Goal: Information Seeking & Learning: Learn about a topic

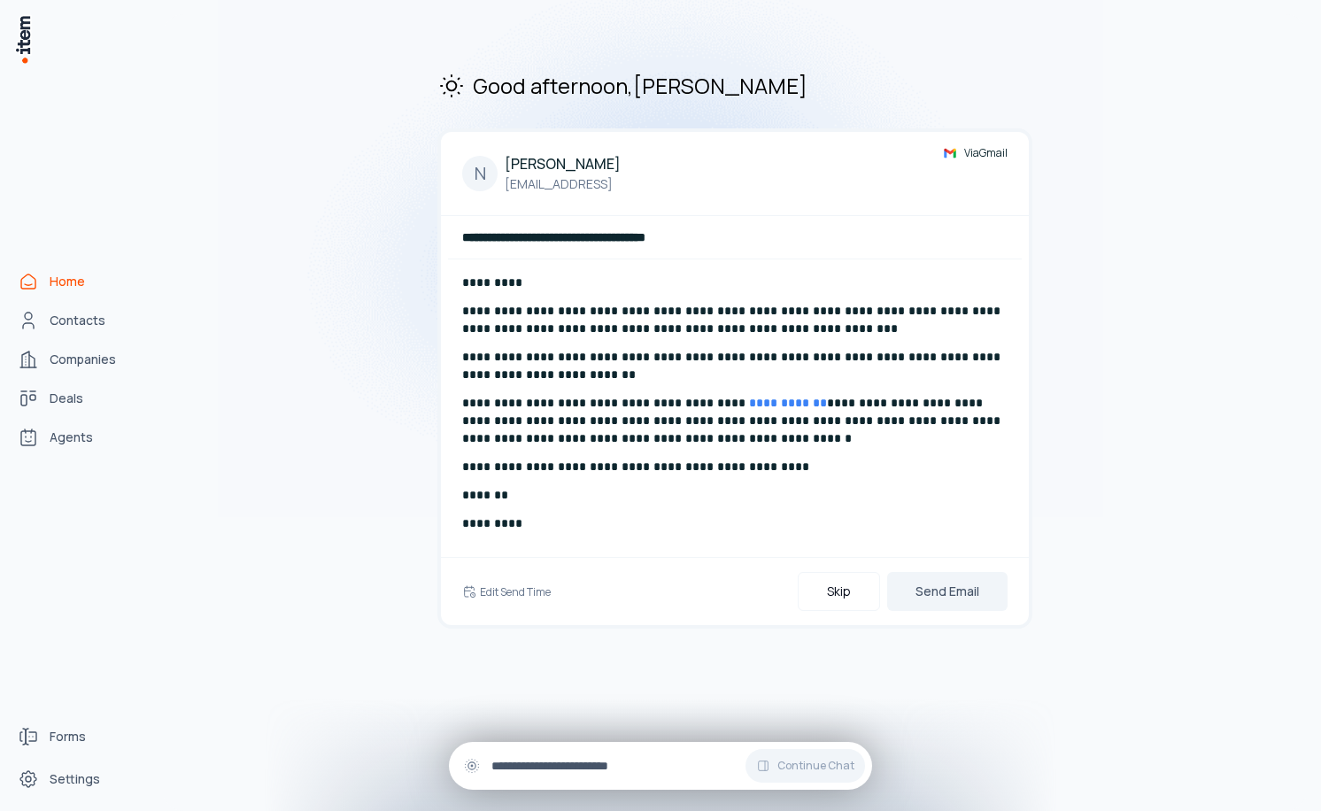
click at [608, 770] on input "text" at bounding box center [674, 765] width 366 height 19
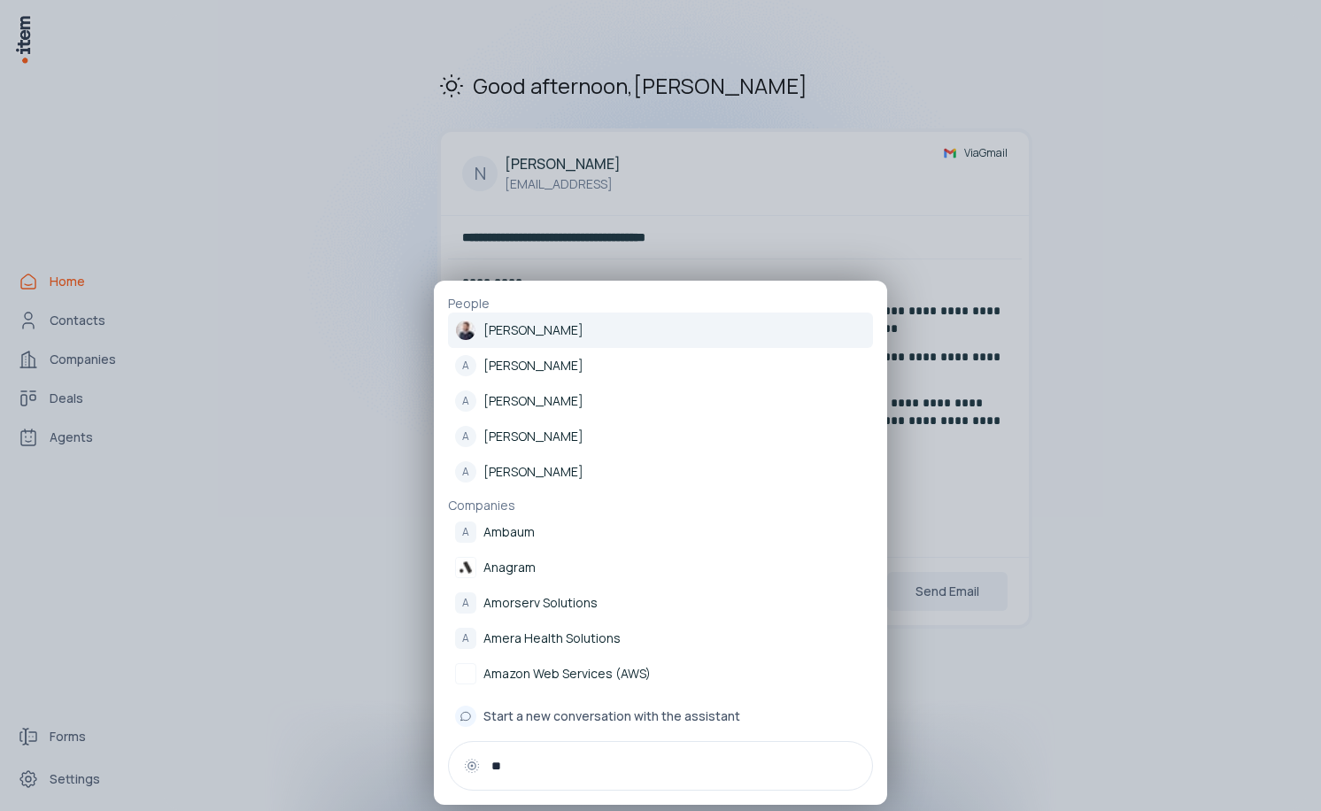
type input "*"
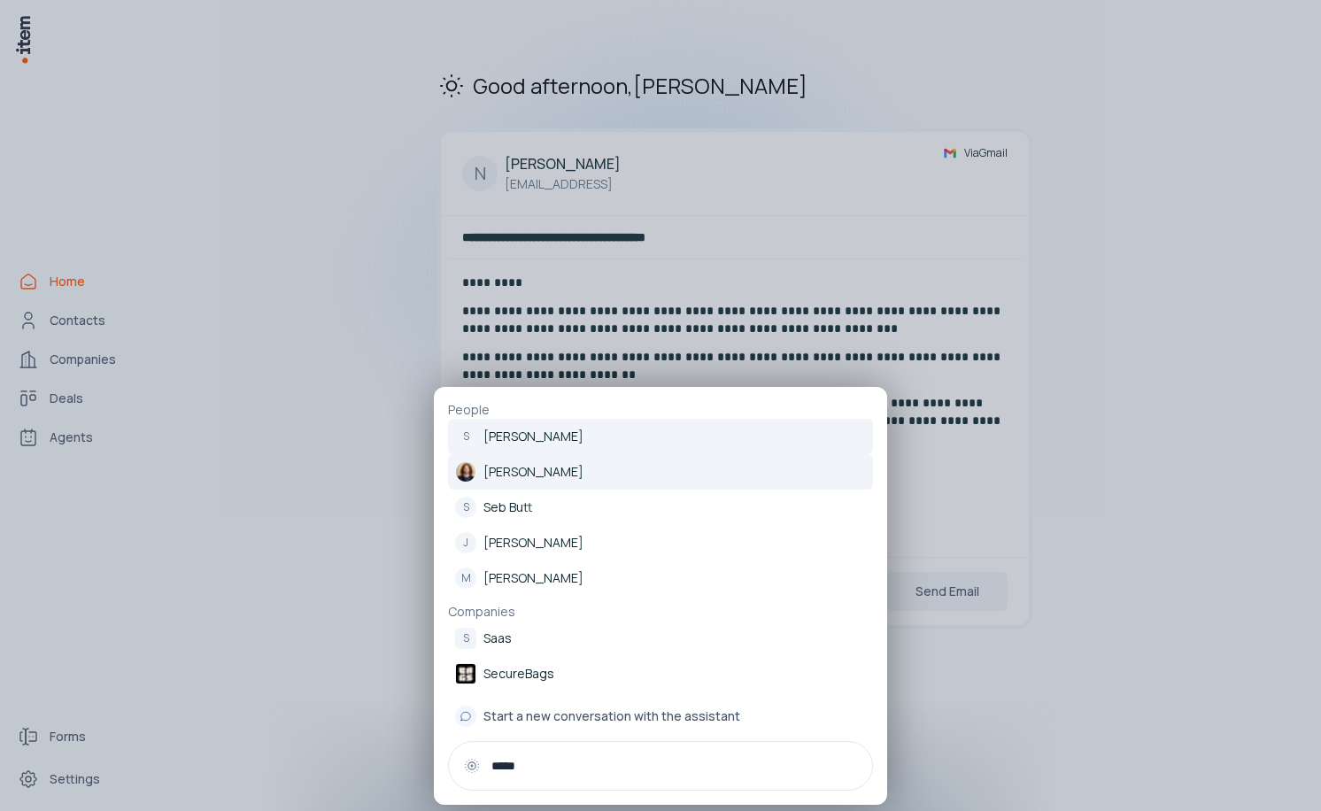
type input "*****"
click at [573, 480] on p "[PERSON_NAME]" at bounding box center [533, 472] width 100 height 18
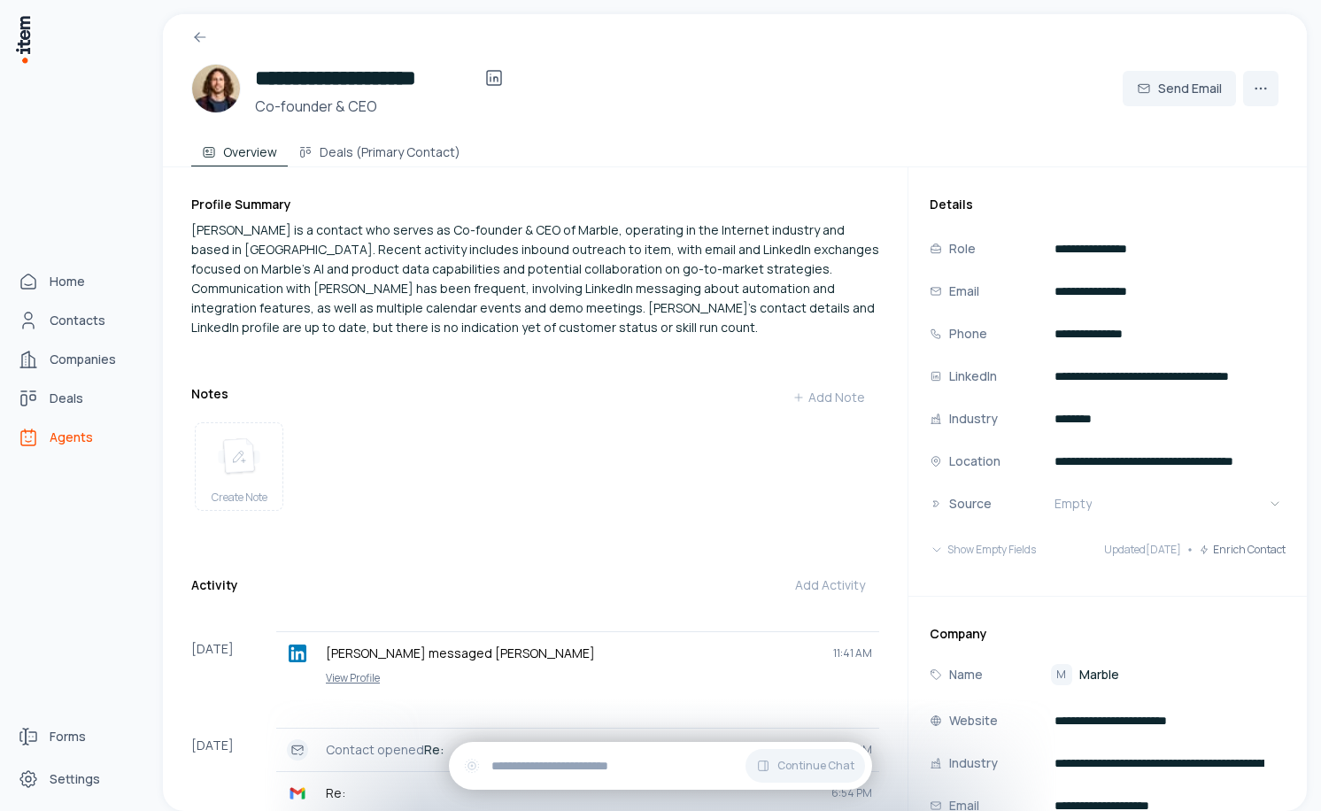
click at [25, 454] on link "Agents" at bounding box center [78, 437] width 135 height 35
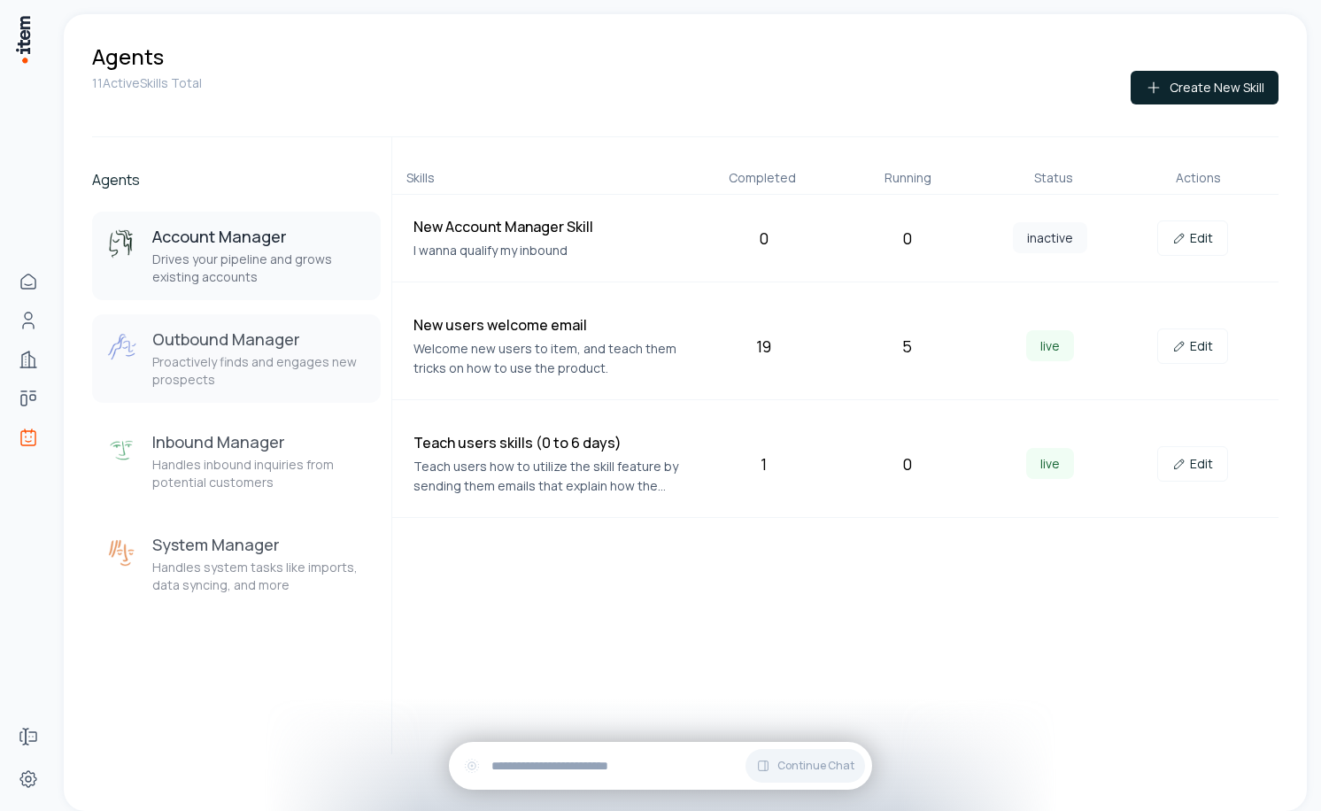
click at [274, 363] on p "Proactively finds and engages new prospects" at bounding box center [259, 370] width 214 height 35
